Goal: Information Seeking & Learning: Learn about a topic

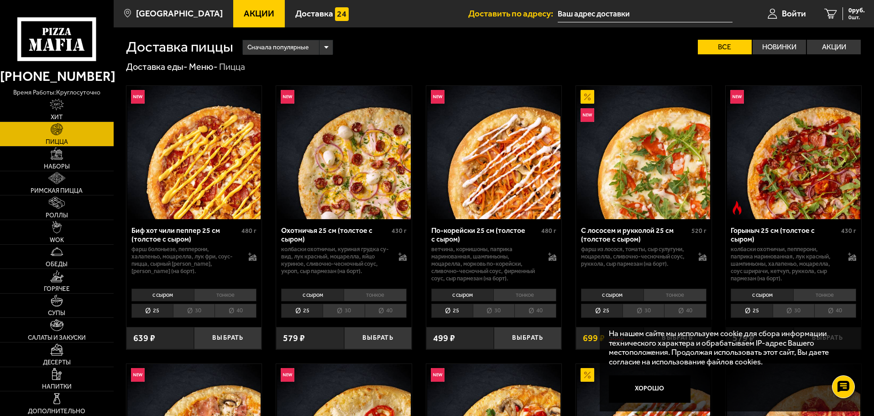
click at [244, 12] on span "Акции" at bounding box center [259, 13] width 31 height 9
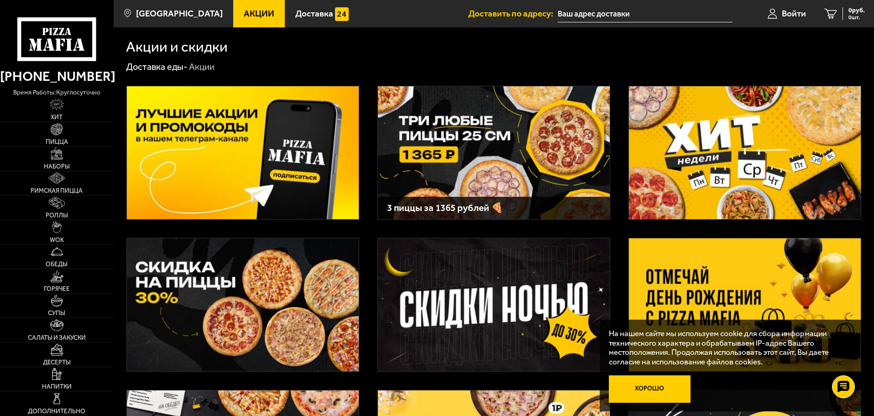
click at [656, 388] on button "Хорошо" at bounding box center [650, 388] width 82 height 27
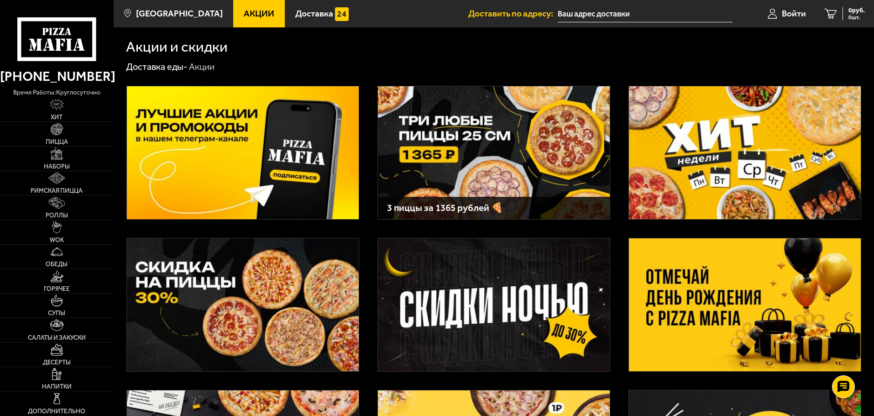
click at [446, 291] on img at bounding box center [494, 304] width 232 height 133
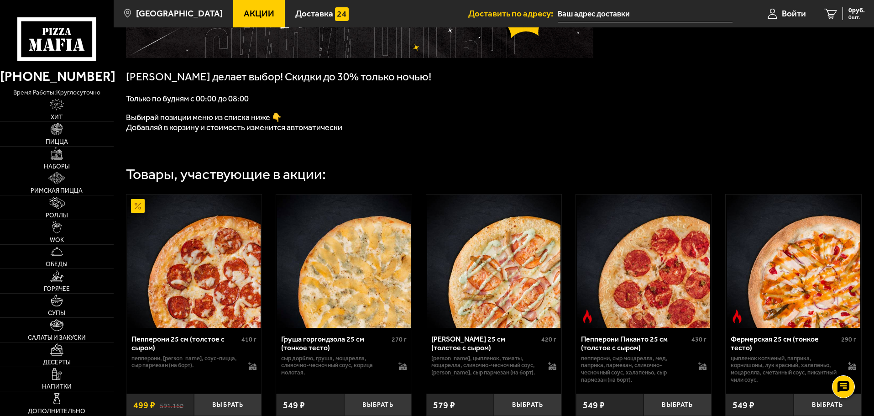
scroll to position [145, 0]
